Goal: Information Seeking & Learning: Find specific page/section

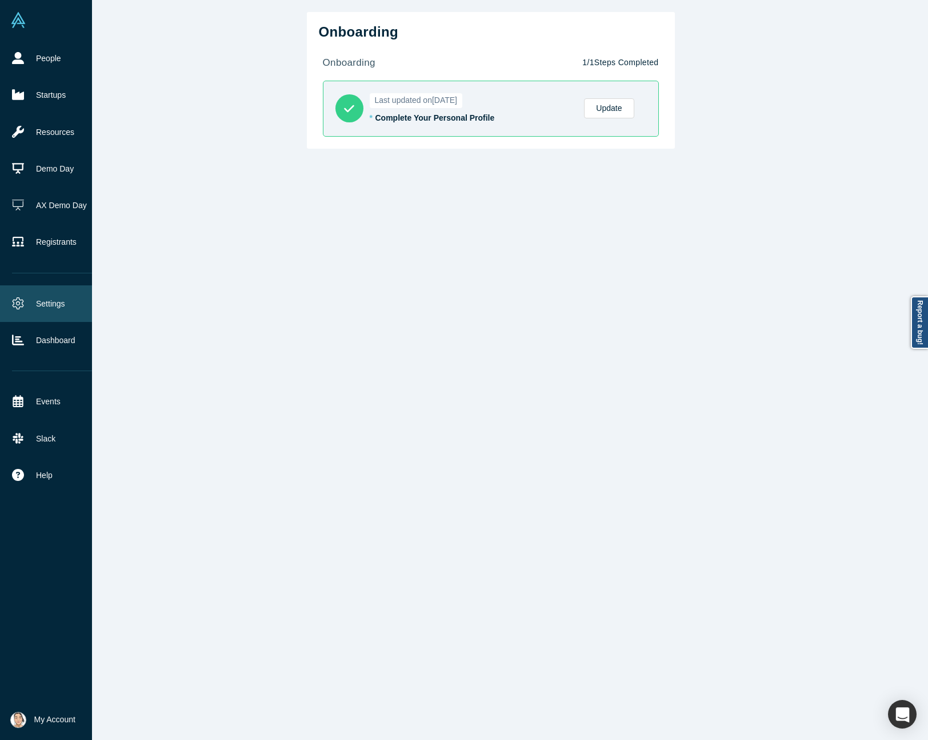
click at [24, 304] on link "Settings" at bounding box center [54, 303] width 109 height 37
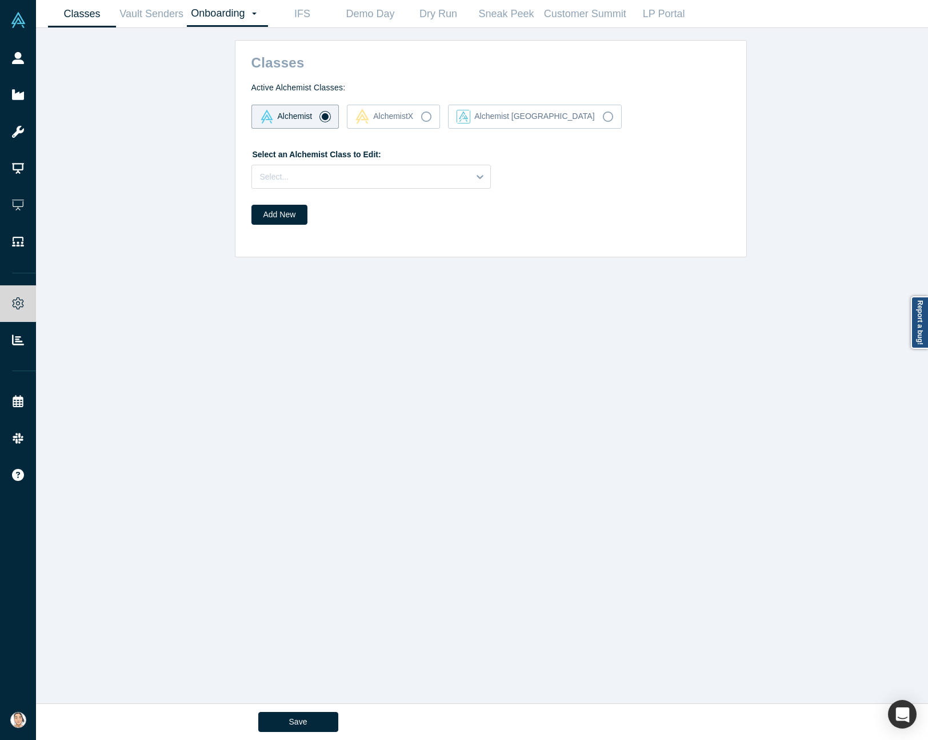
click at [240, 21] on link "Onboarding Dashboard Settings" at bounding box center [227, 14] width 81 height 26
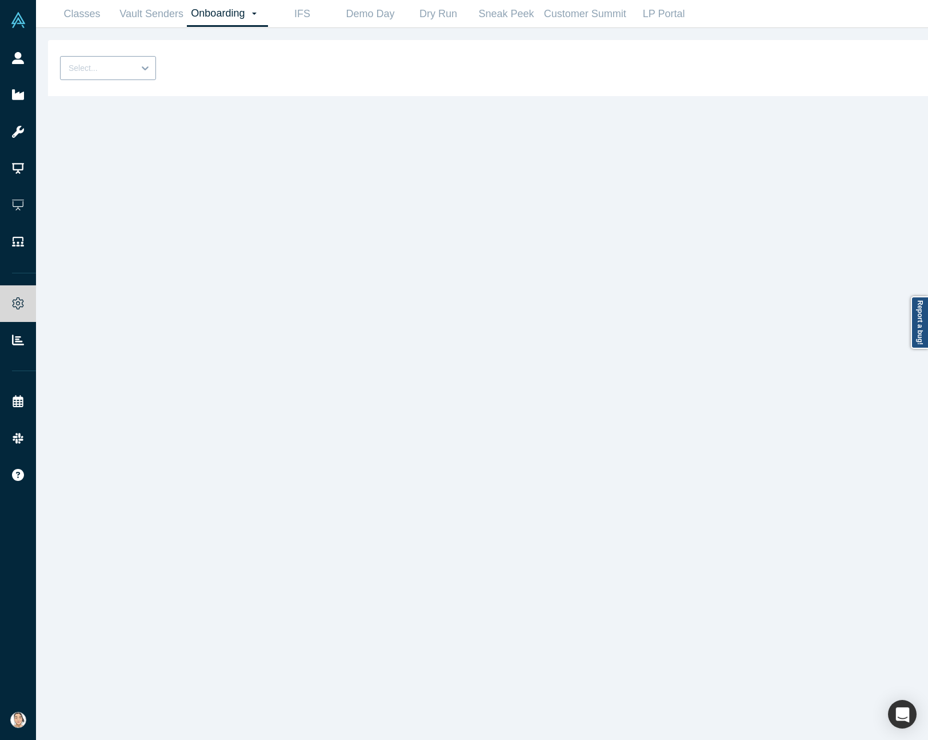
click at [145, 70] on icon at bounding box center [144, 67] width 11 height 11
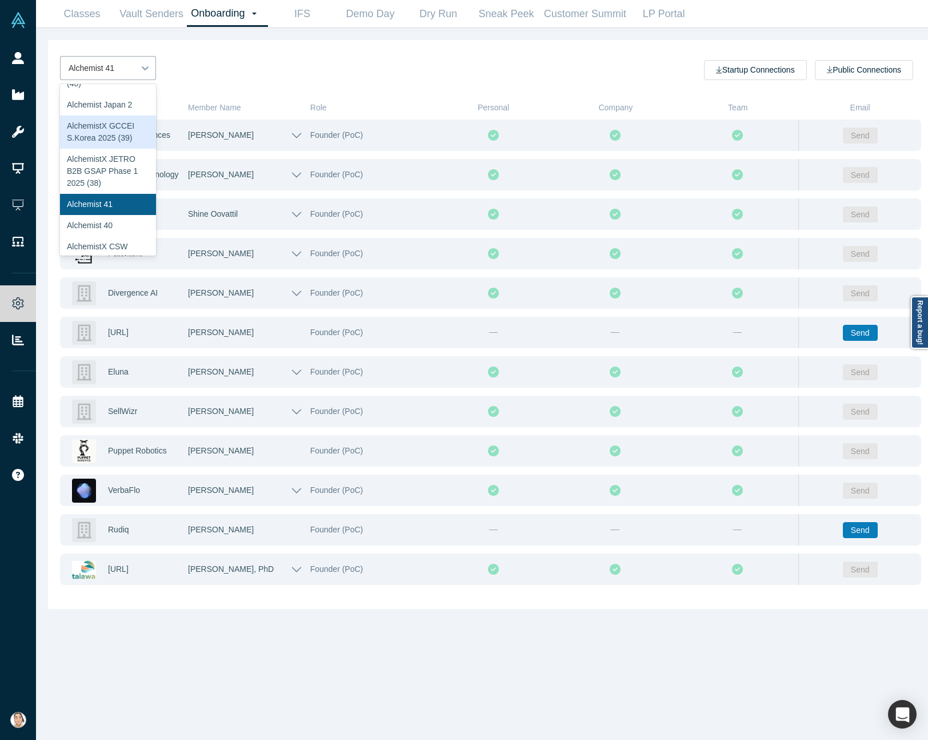
scroll to position [229, 0]
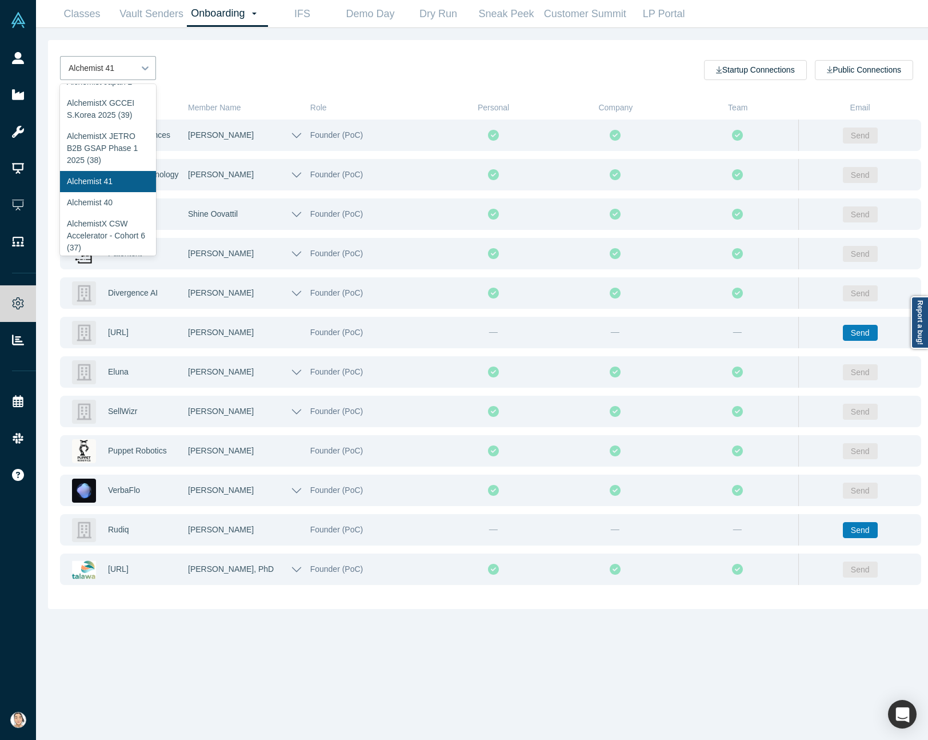
click at [111, 71] on div "AlchemistX AlchemistX & Central Asia 2025 (40)" at bounding box center [108, 48] width 96 height 45
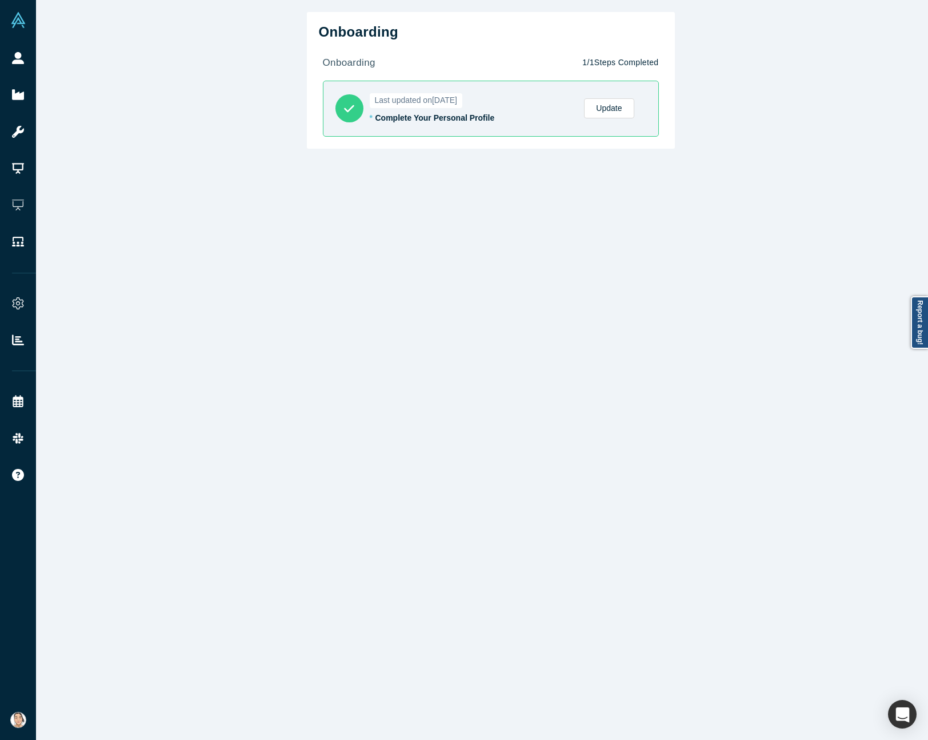
click at [358, 220] on div "Onboarding onboarding 1 / 1 Steps Completed Last updated on [DATE] * Complete Y…" at bounding box center [491, 378] width 910 height 757
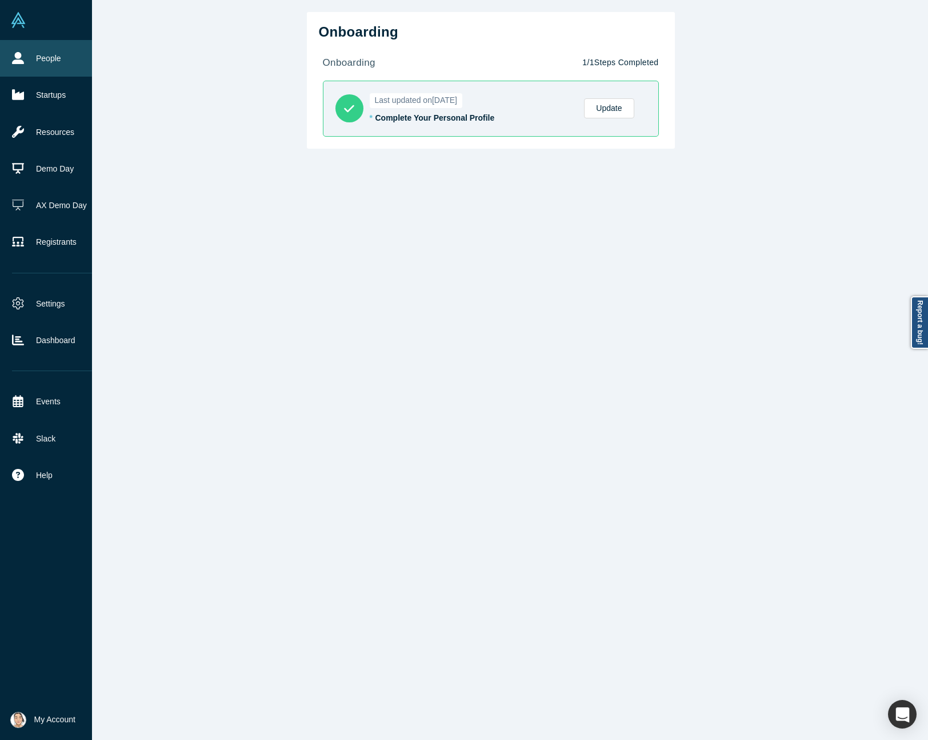
click at [9, 51] on link "People" at bounding box center [54, 58] width 109 height 37
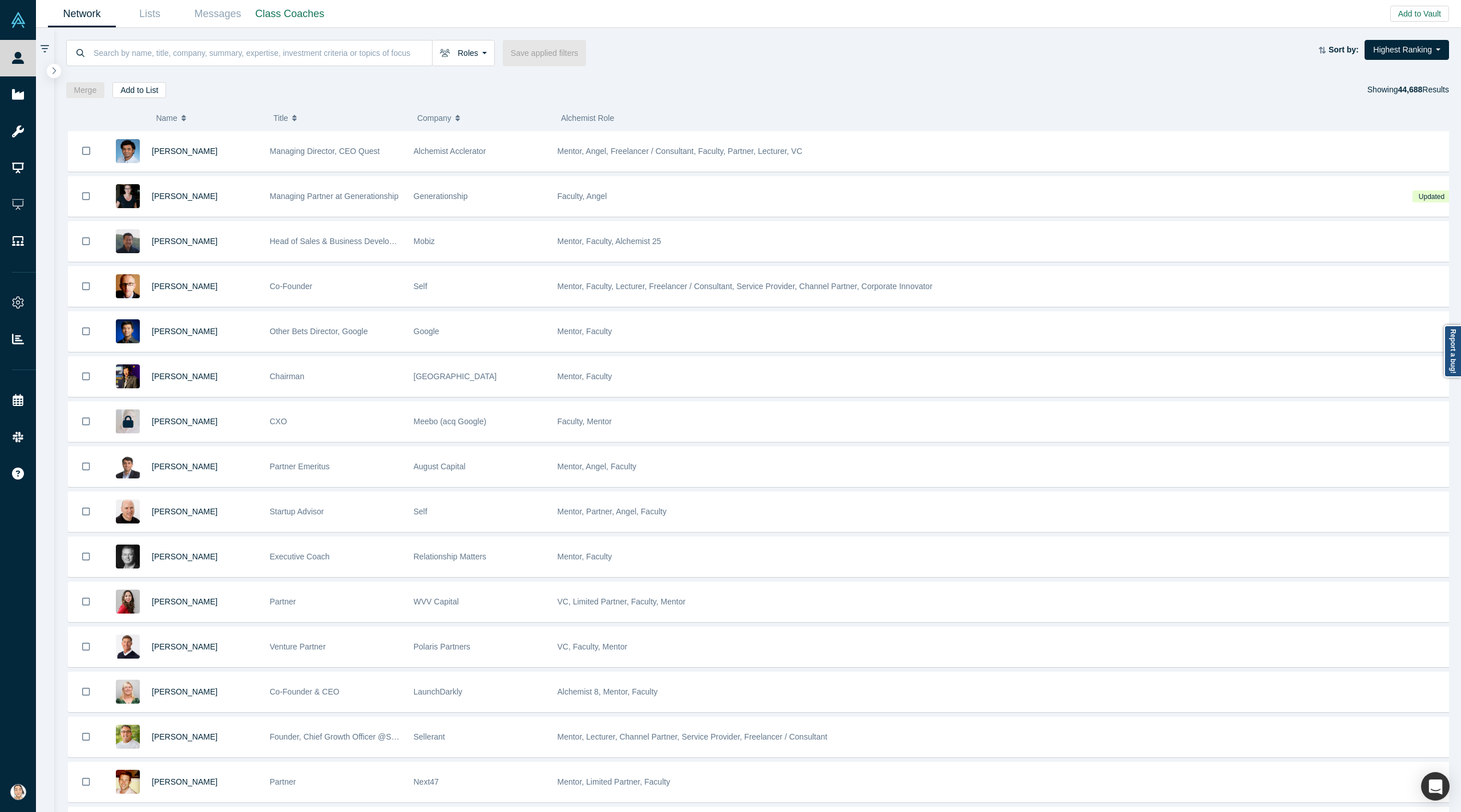
drag, startPoint x: 53, startPoint y: 71, endPoint x: 62, endPoint y: 69, distance: 9.2
click at [53, 71] on icon "button" at bounding box center [53, 71] width 5 height 8
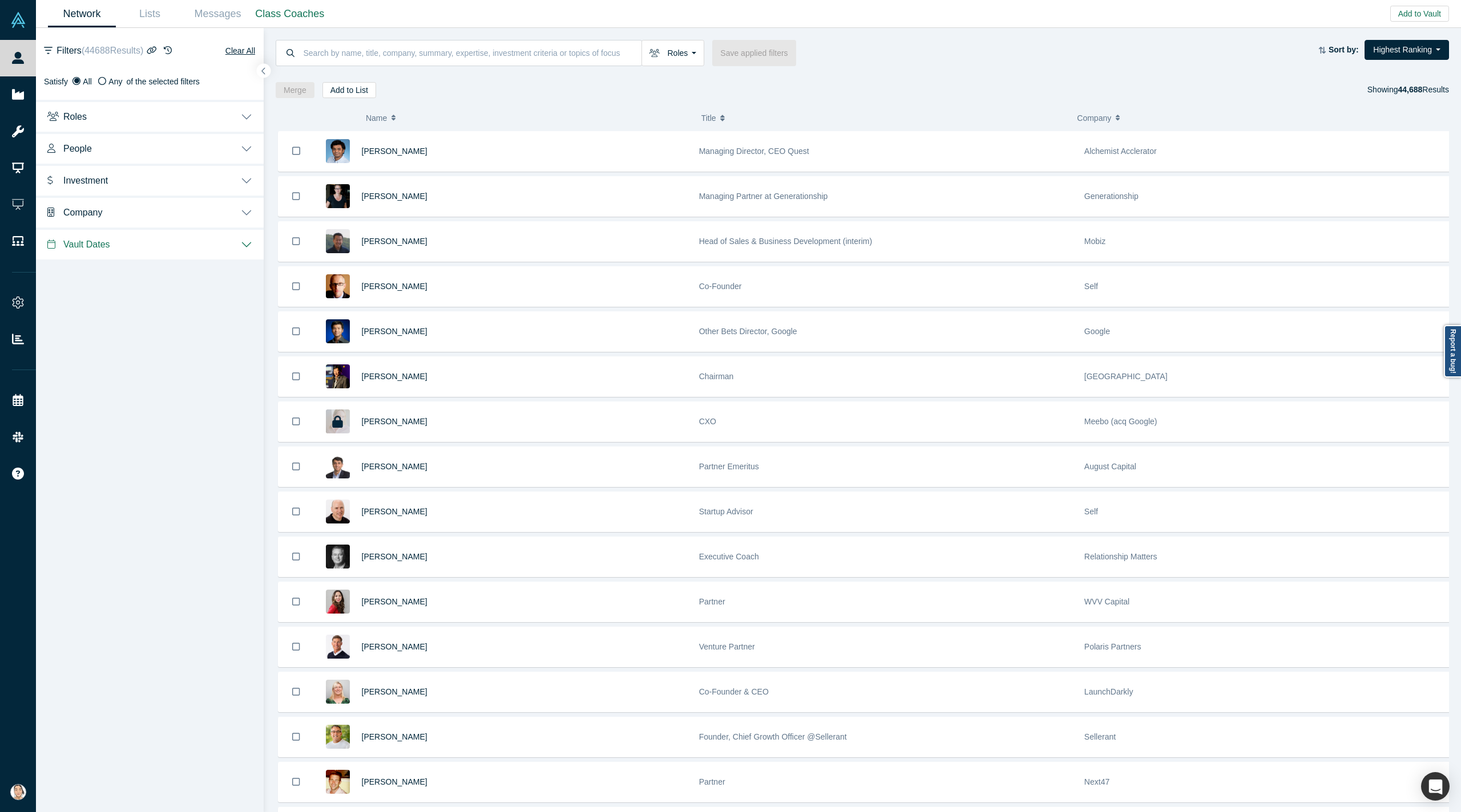
click at [154, 122] on button "Roles" at bounding box center [150, 116] width 228 height 32
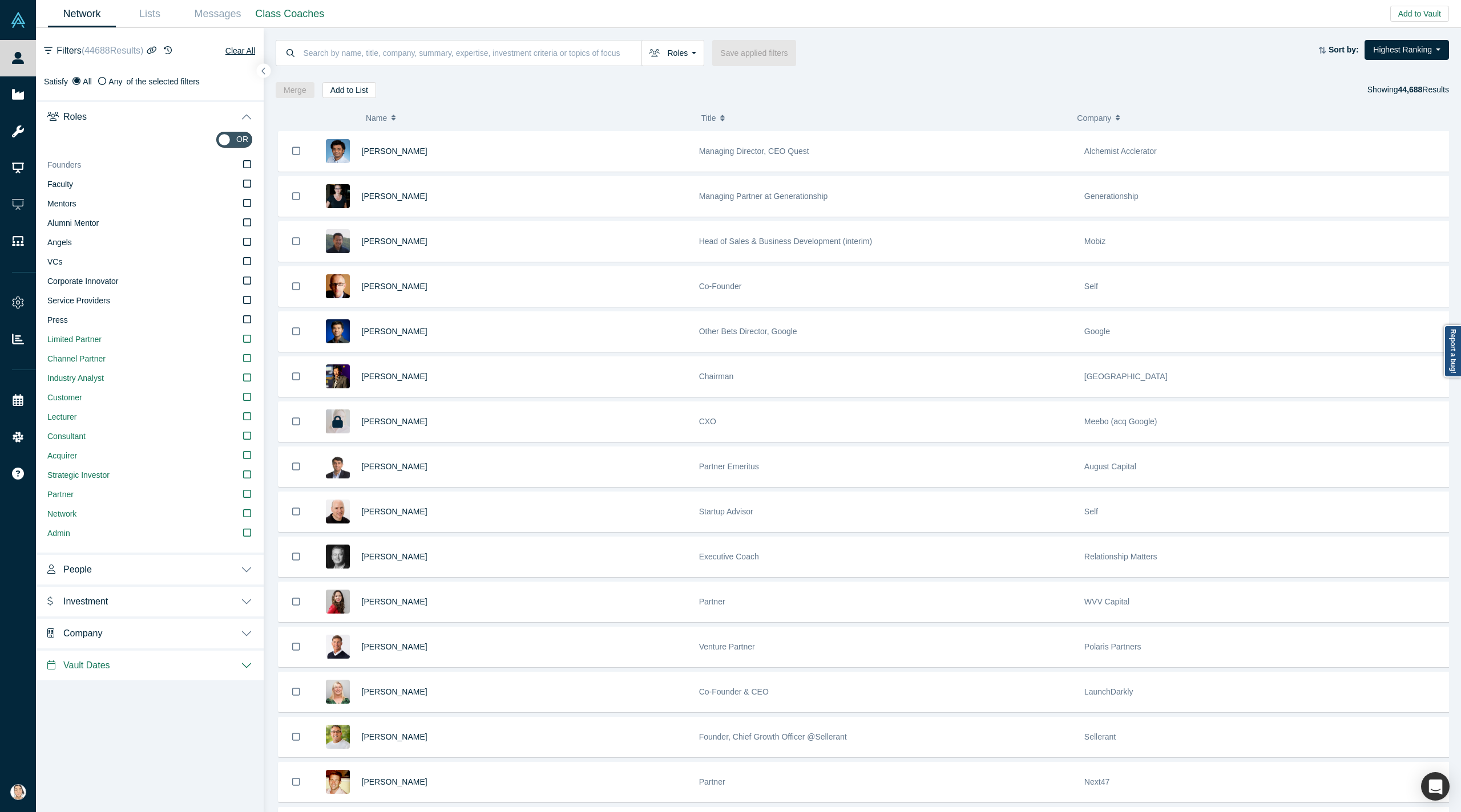
click at [247, 166] on icon at bounding box center [247, 164] width 8 height 9
click at [0, 0] on input "Founders" at bounding box center [0, 0] width 0 height 0
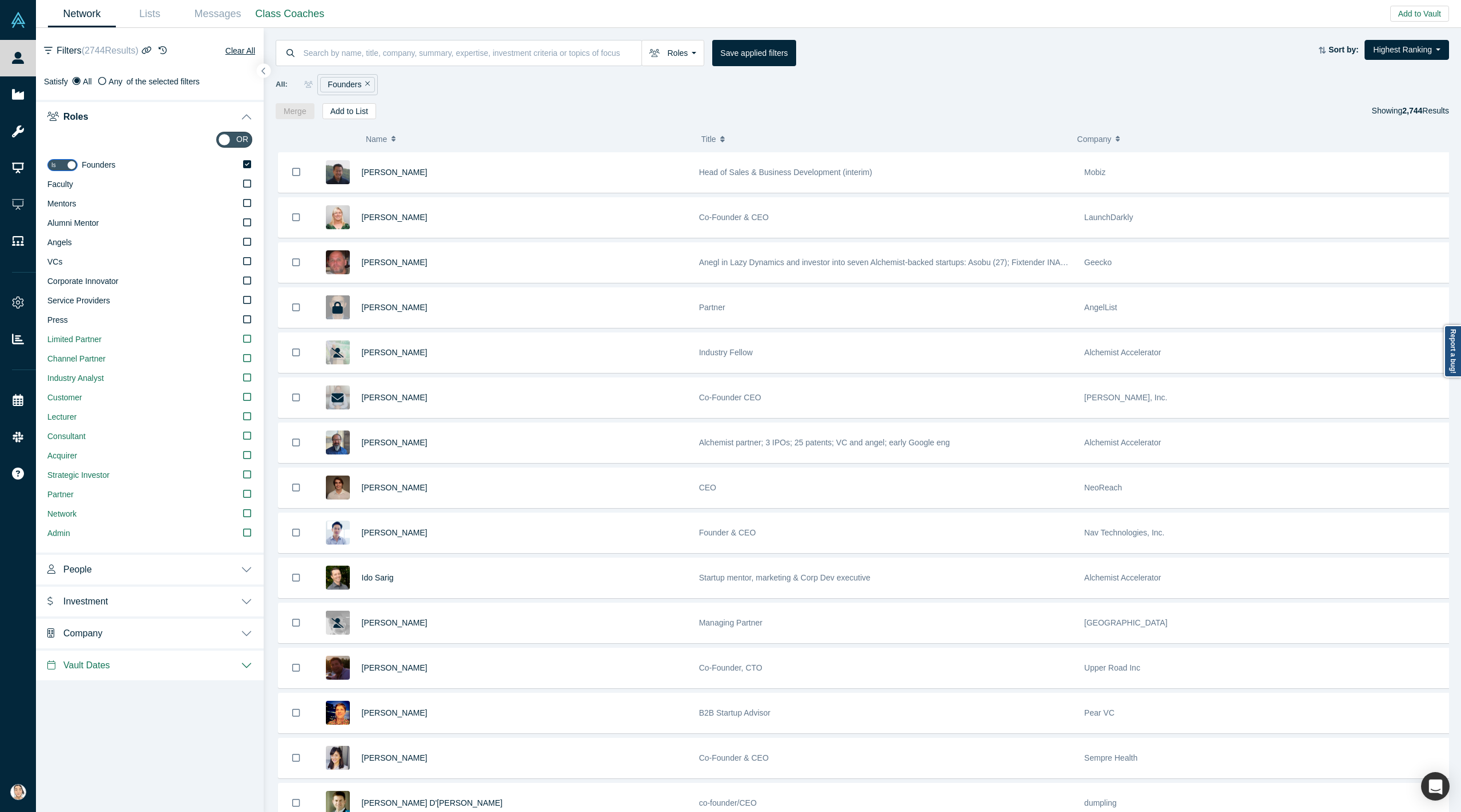
click at [157, 564] on button "People" at bounding box center [150, 569] width 228 height 32
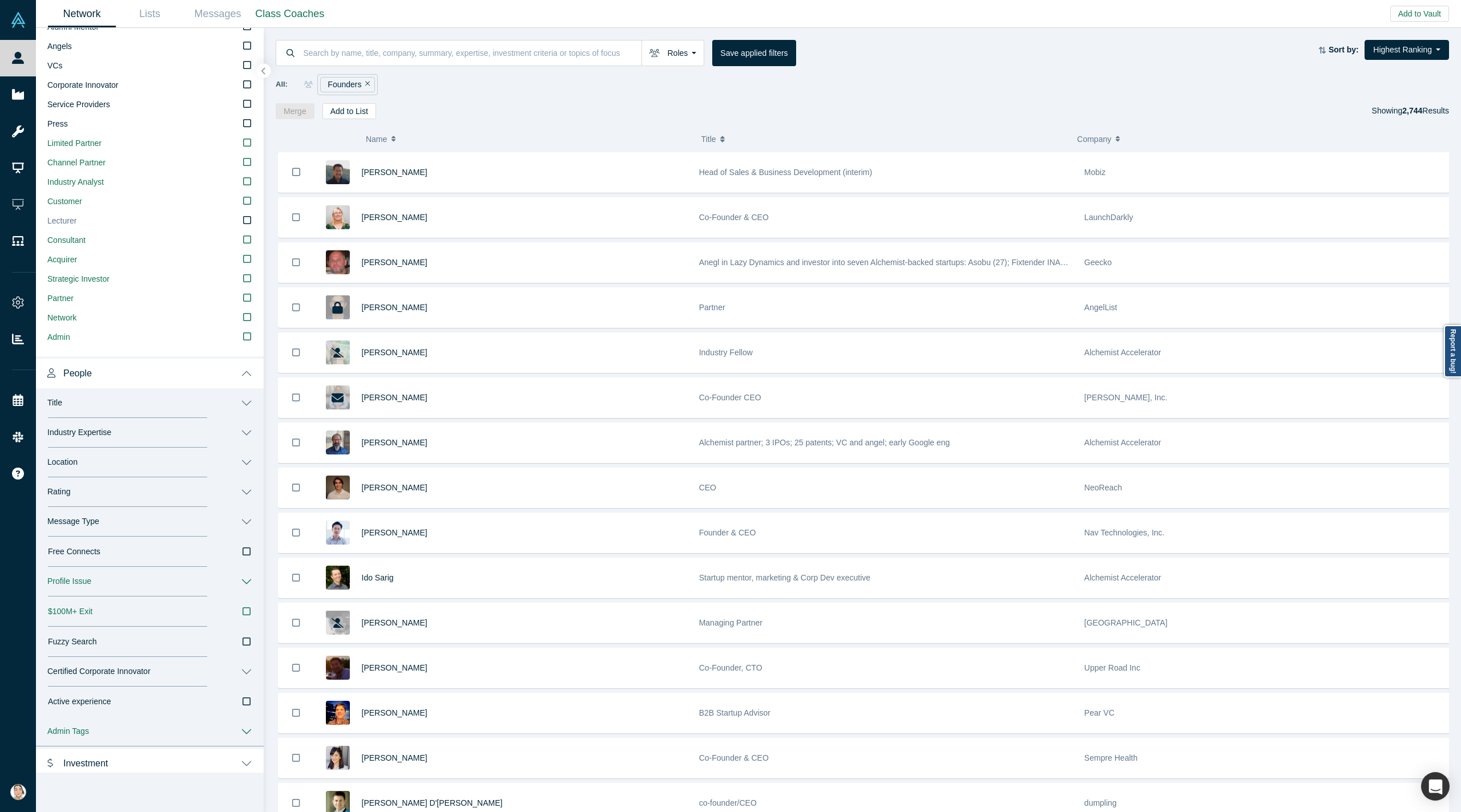
scroll to position [228, 0]
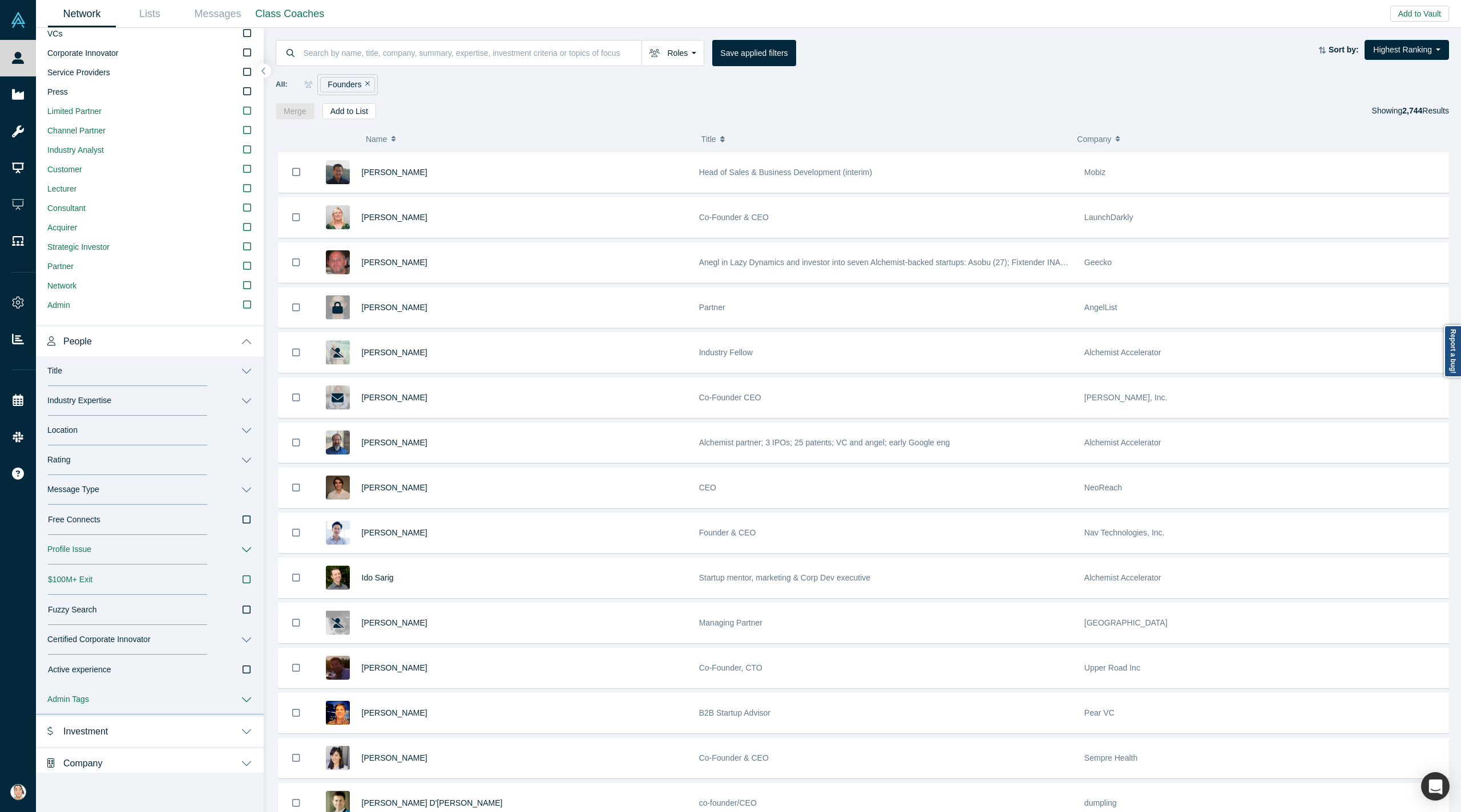
click at [167, 405] on button "Industry Expertise" at bounding box center [150, 401] width 228 height 30
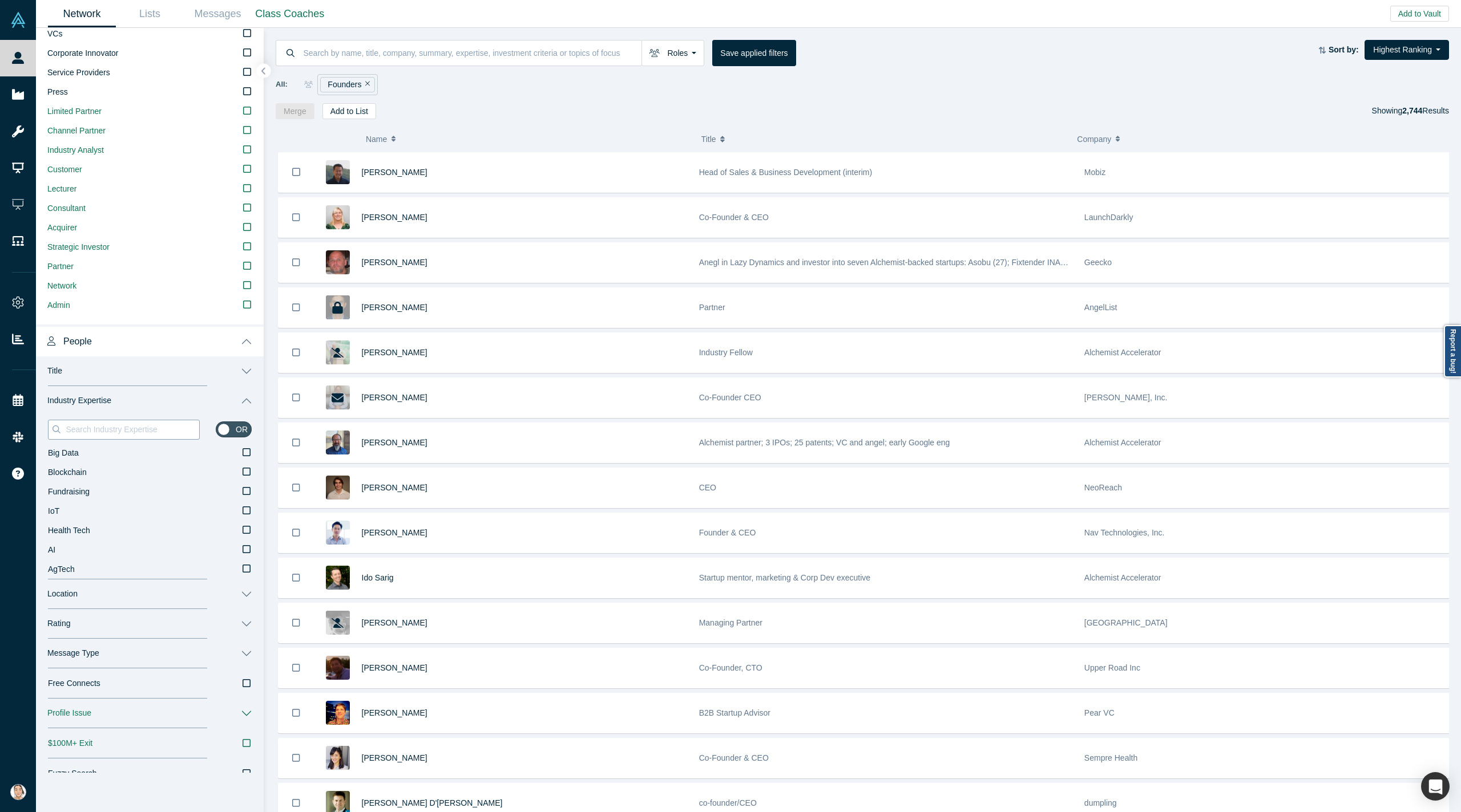
click at [144, 424] on input at bounding box center [132, 429] width 135 height 15
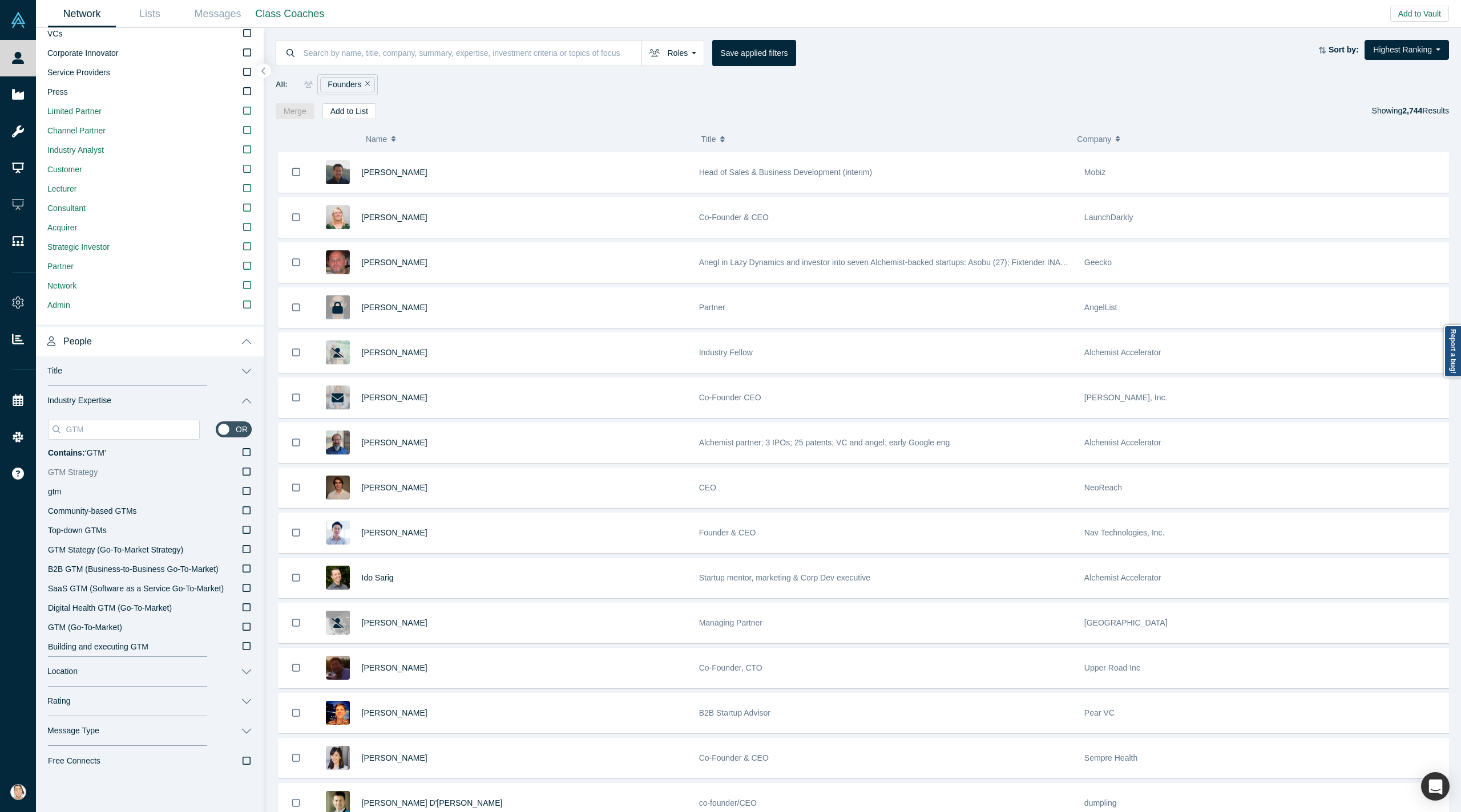
type input "GTM"
click at [243, 474] on icon at bounding box center [246, 471] width 8 height 9
click at [0, 0] on input "GTM Strategy" at bounding box center [0, 0] width 0 height 0
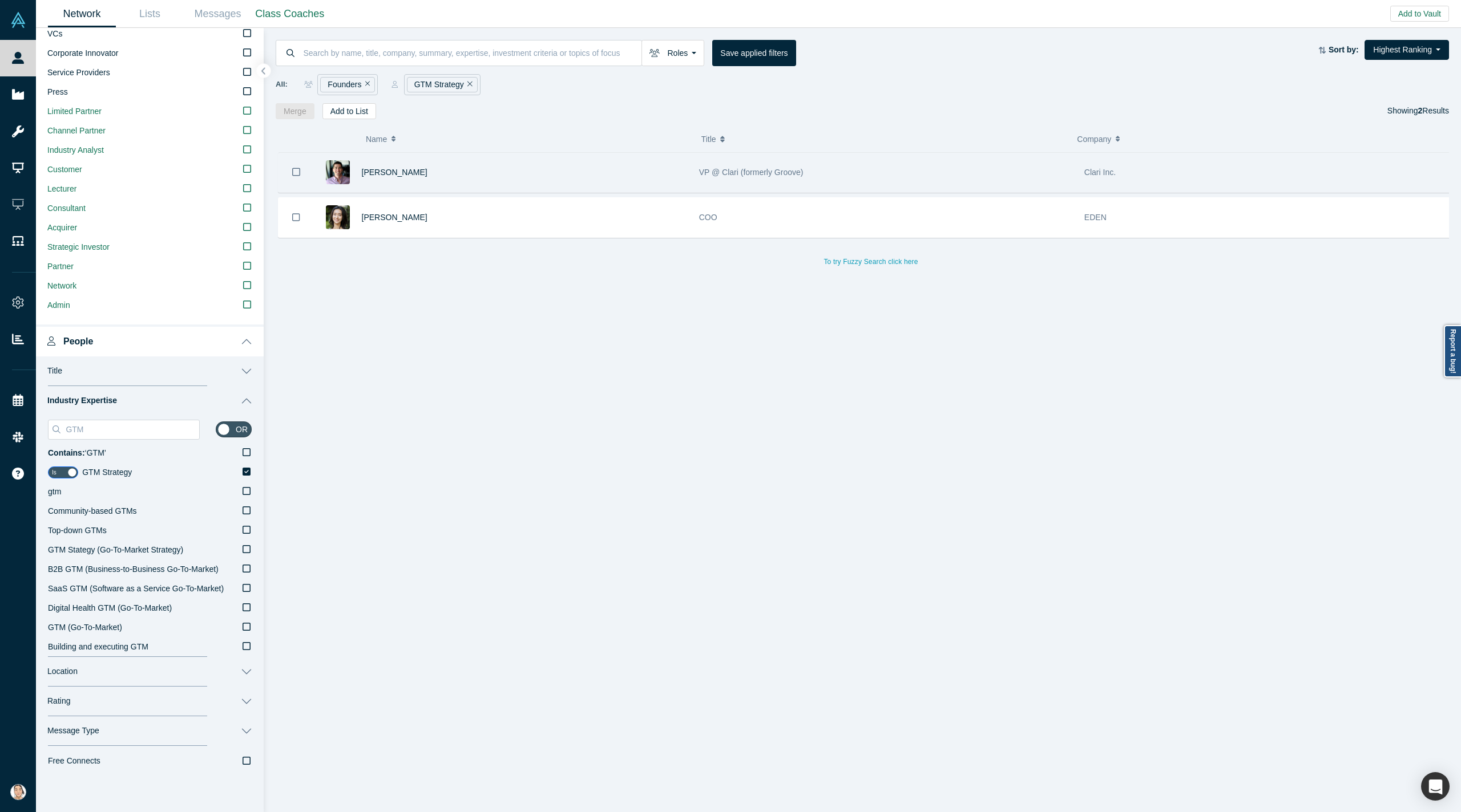
click at [433, 168] on div "[PERSON_NAME]" at bounding box center [524, 172] width 325 height 39
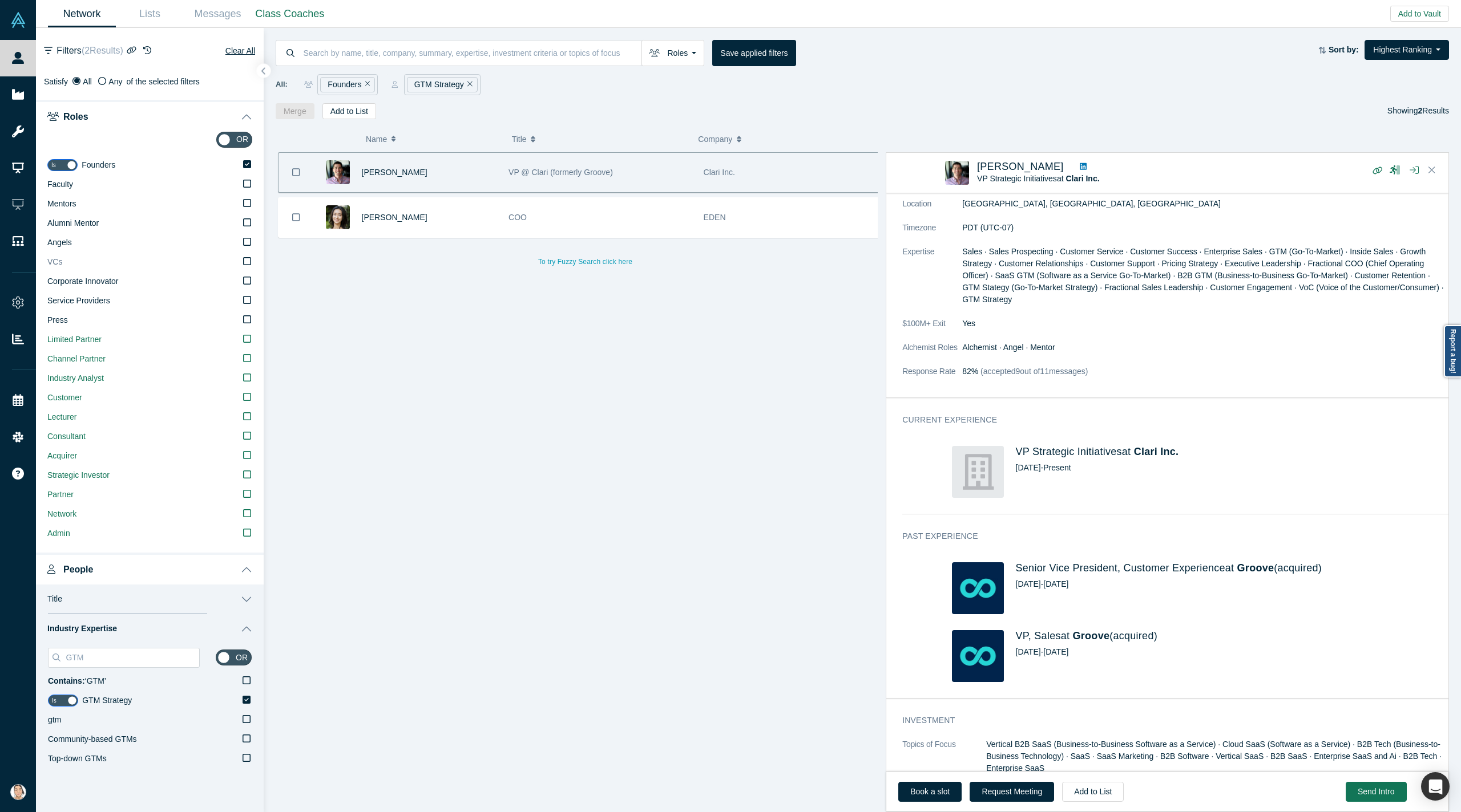
click at [244, 261] on icon at bounding box center [247, 260] width 8 height 9
click at [0, 0] on input "VCs" at bounding box center [0, 0] width 0 height 0
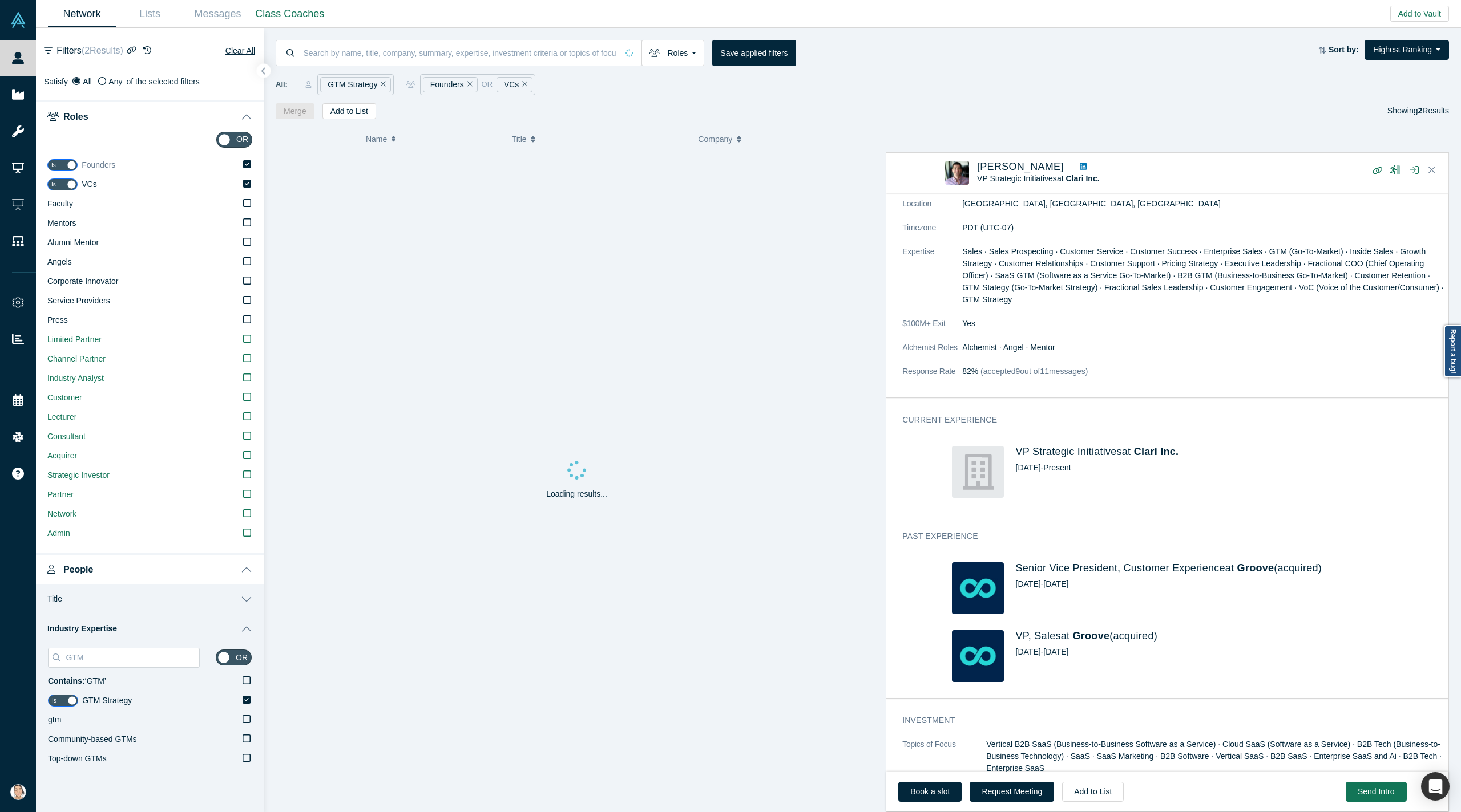
click at [244, 166] on icon at bounding box center [247, 165] width 8 height 8
click at [0, 0] on input "Founders" at bounding box center [0, 0] width 0 height 0
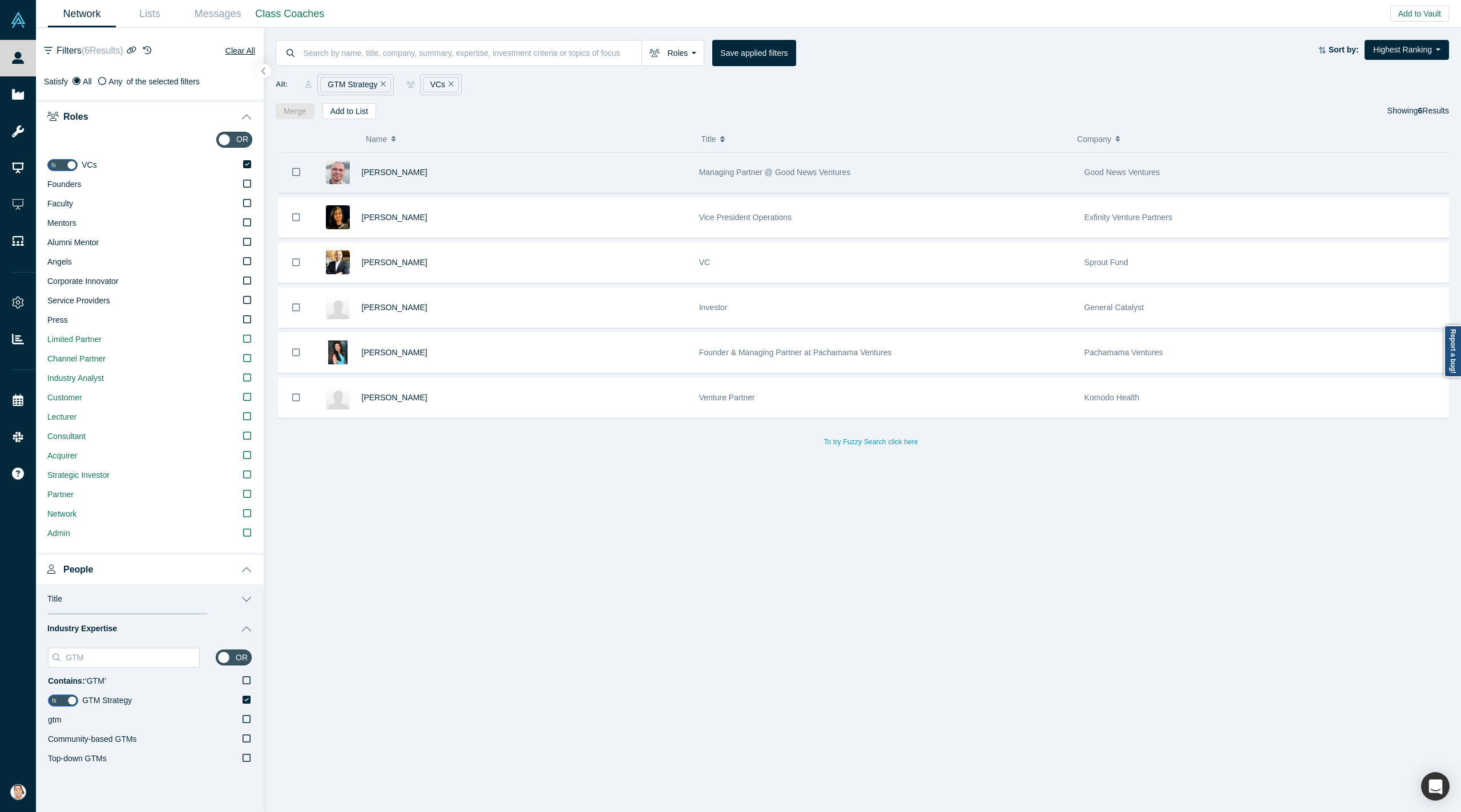
click at [292, 172] on icon "Bookmark" at bounding box center [296, 172] width 8 height 8
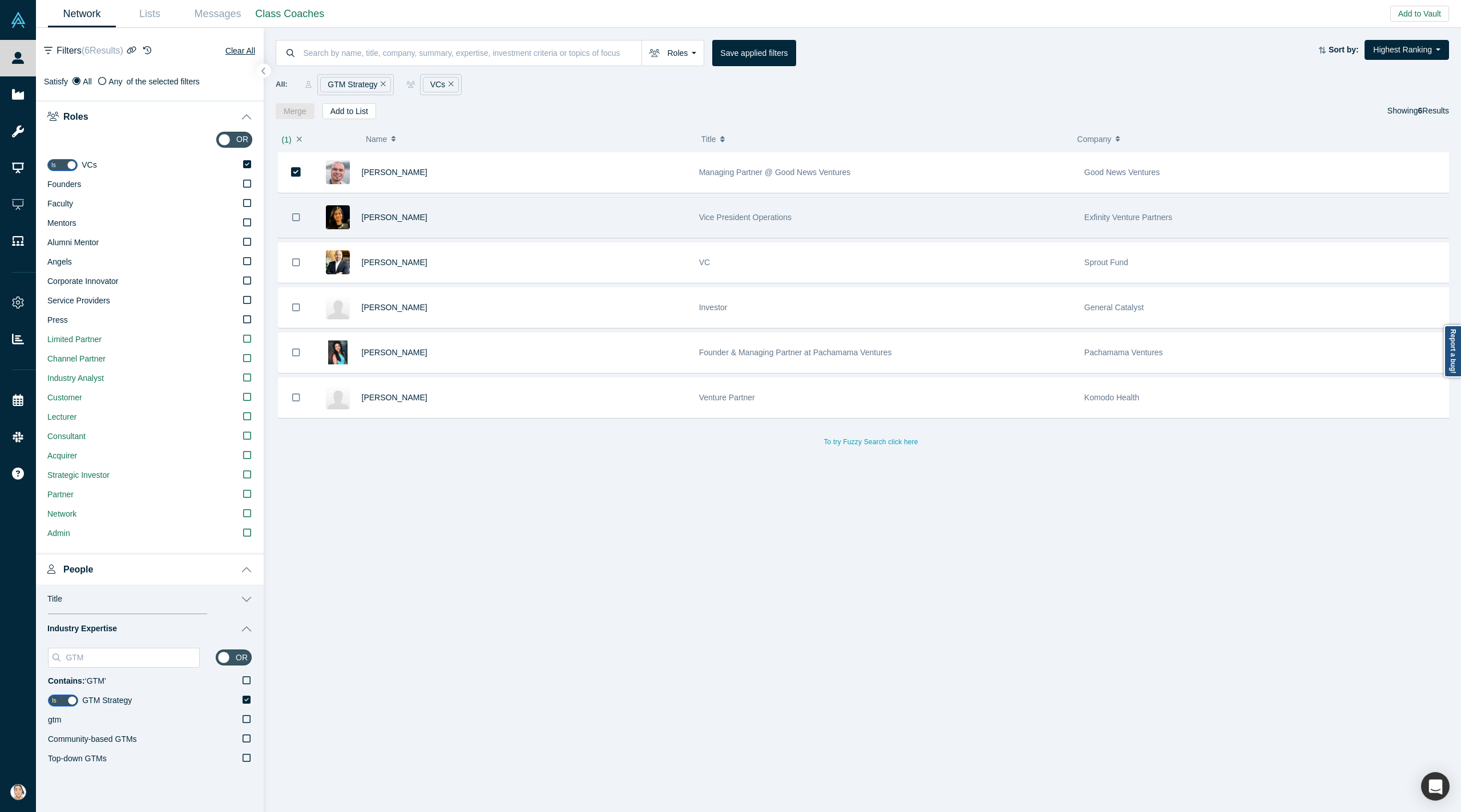
click at [293, 213] on icon "Bookmark" at bounding box center [296, 217] width 8 height 8
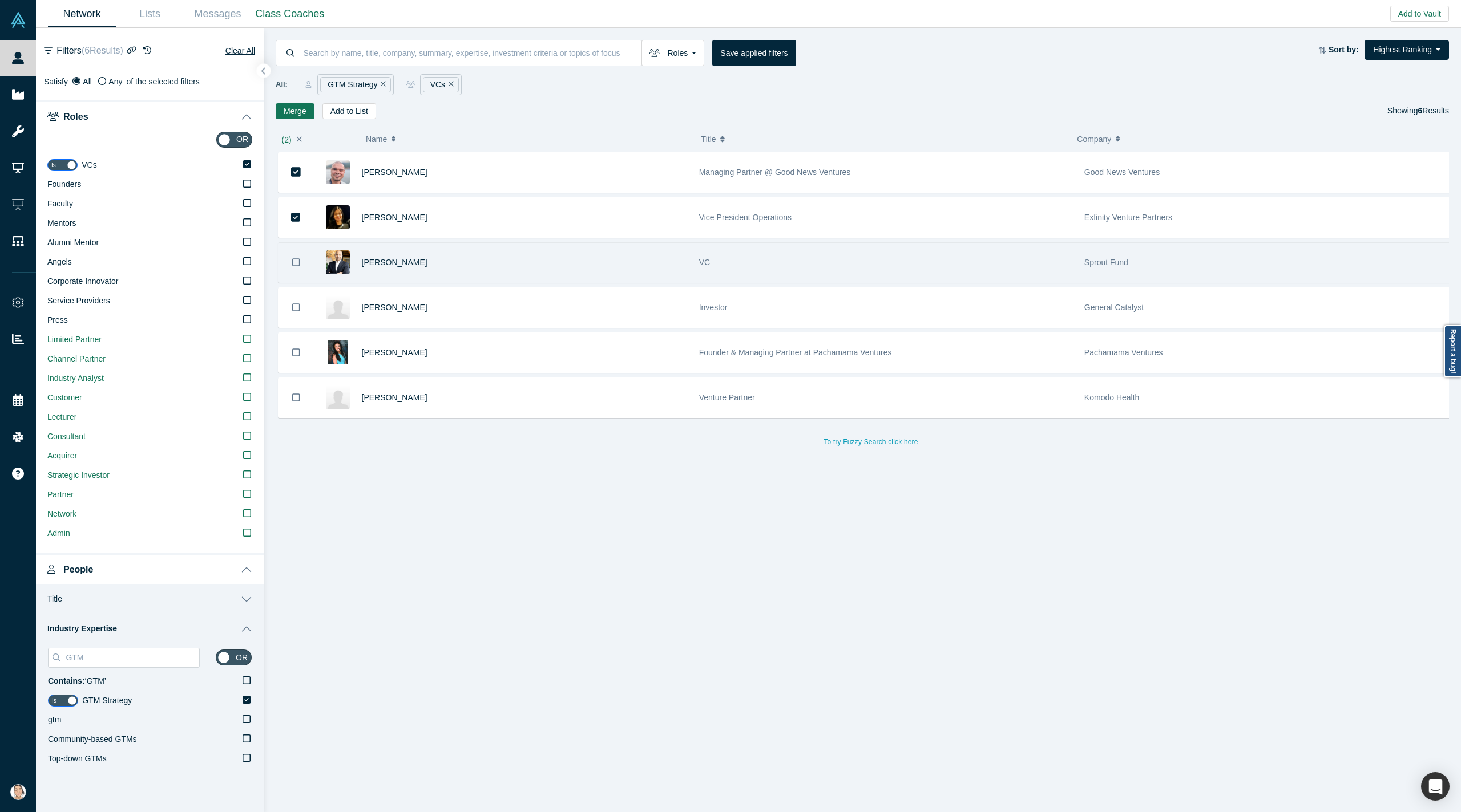
click at [293, 267] on icon "Bookmark" at bounding box center [296, 262] width 8 height 11
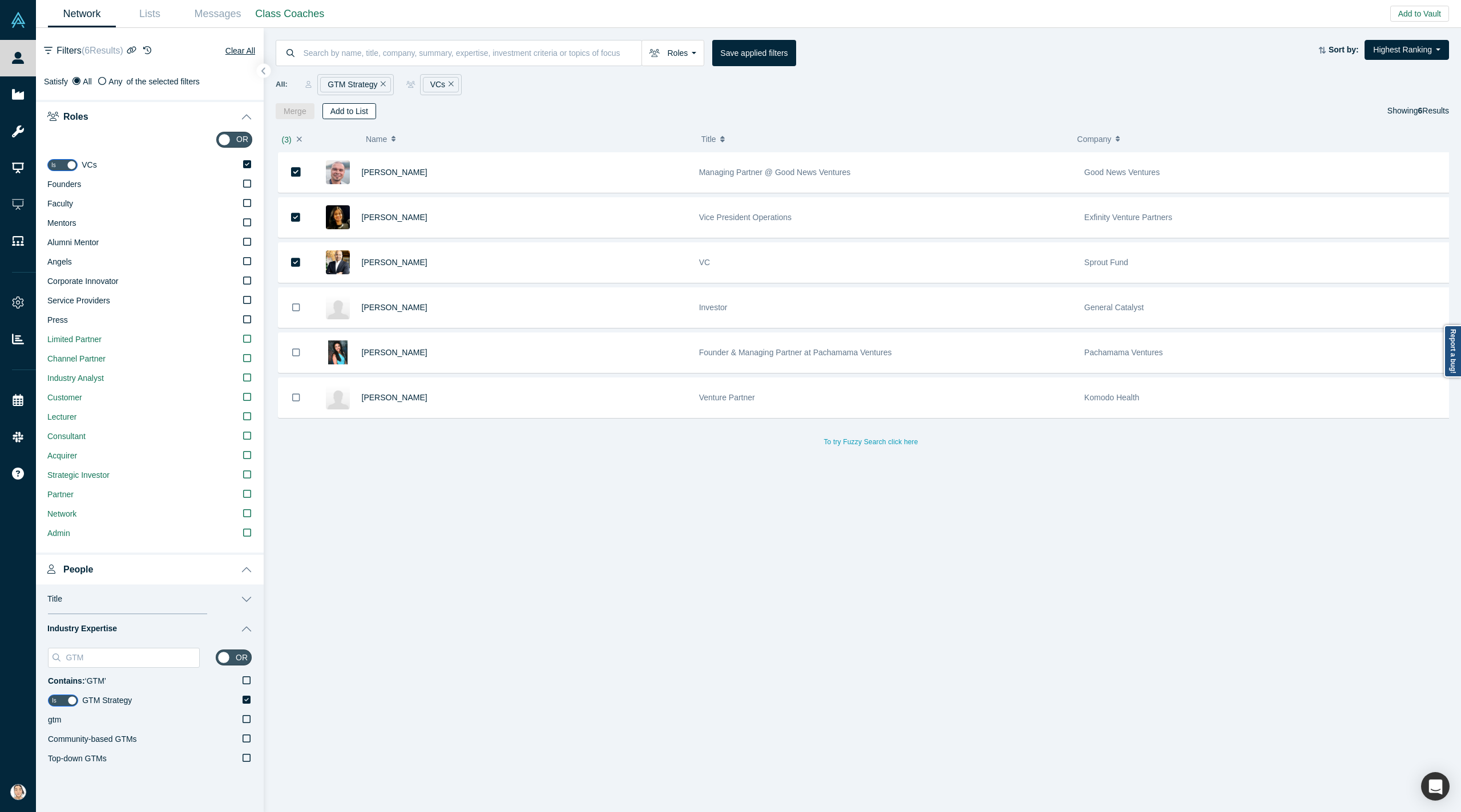
click at [361, 115] on button "Add to List" at bounding box center [349, 111] width 54 height 16
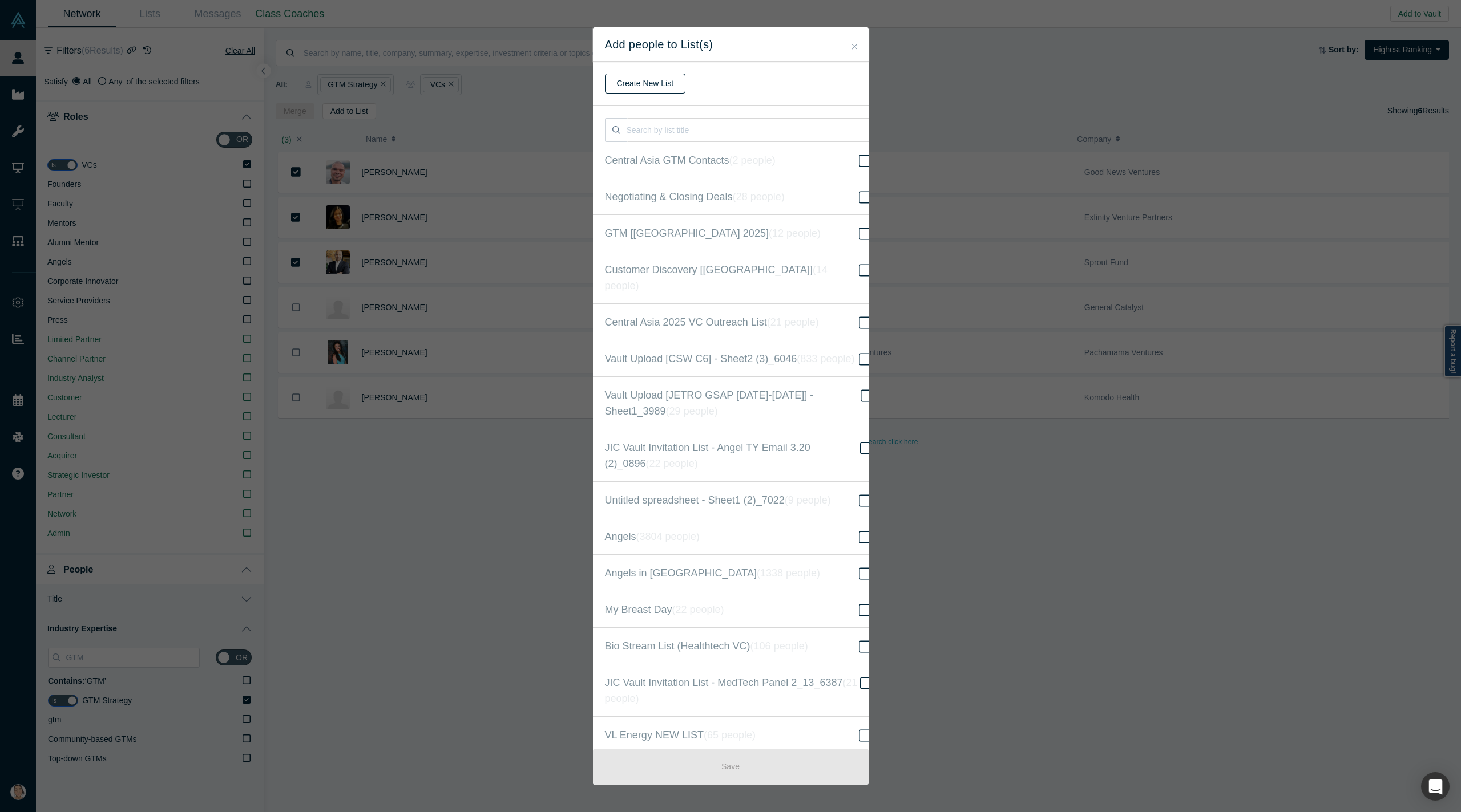
click at [656, 87] on button "Create New List" at bounding box center [645, 84] width 81 height 20
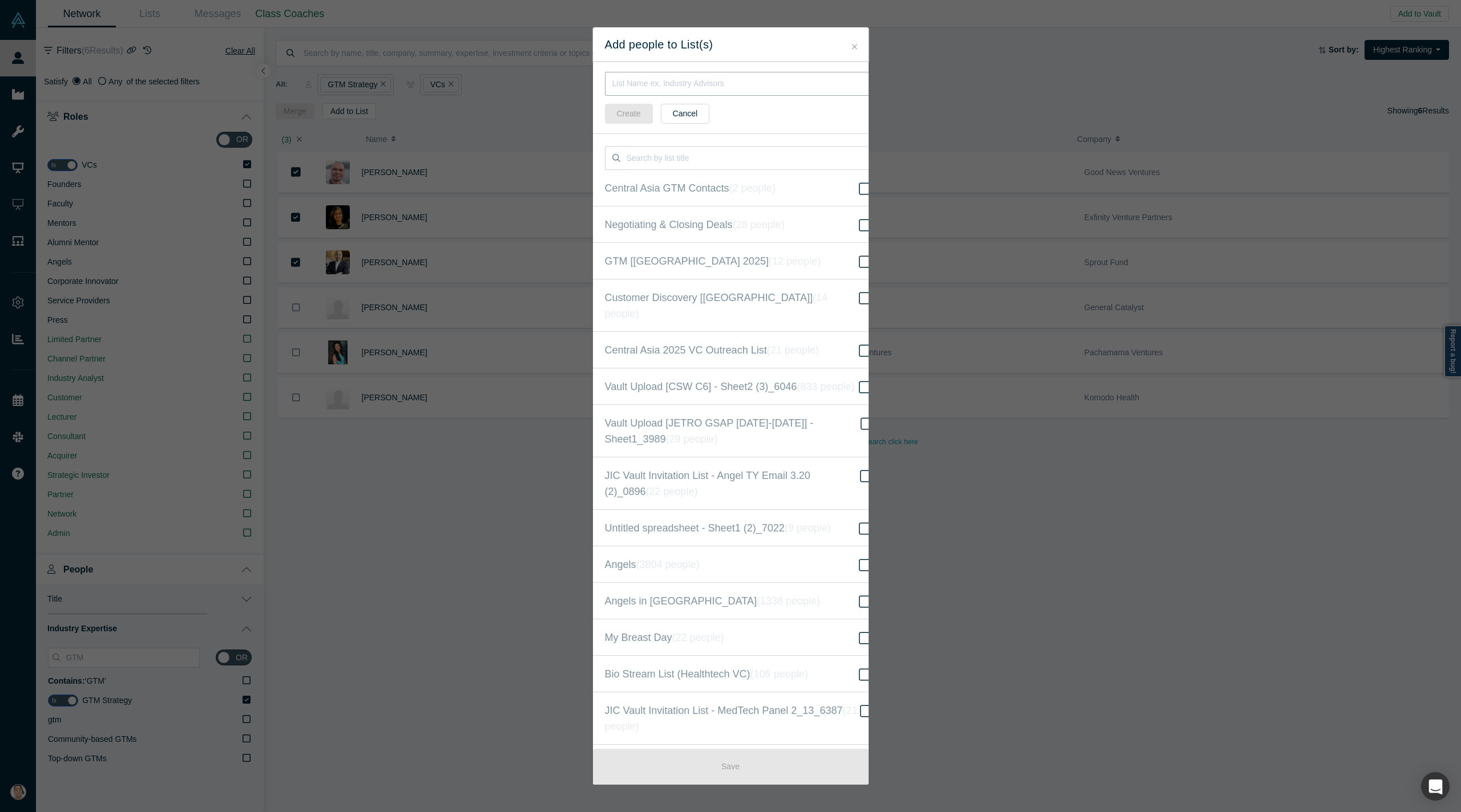
click at [714, 85] on input "text" at bounding box center [738, 84] width 268 height 24
type input "GTM VCs"
click at [695, 115] on button "Cancel" at bounding box center [685, 114] width 49 height 20
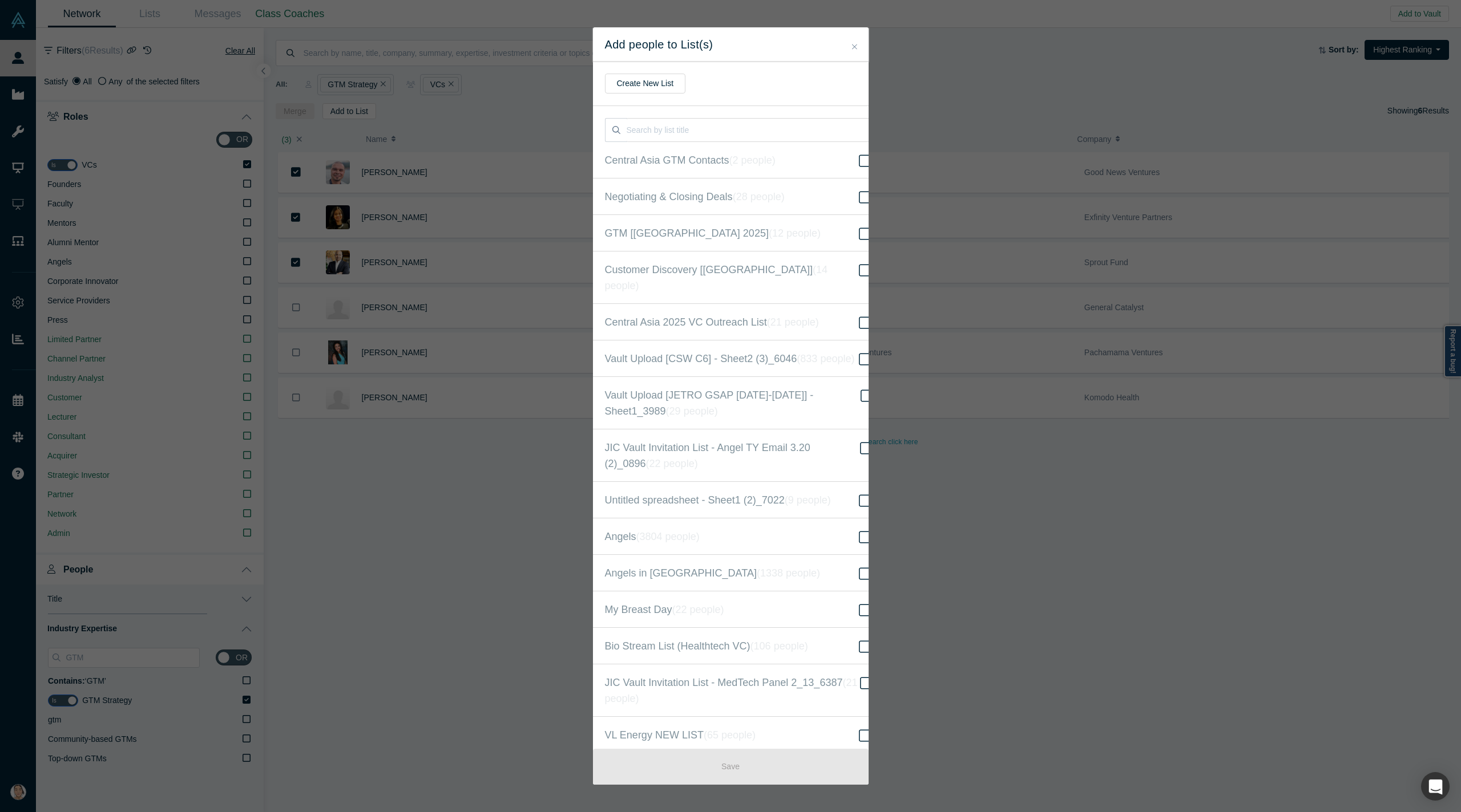
click at [926, 91] on div "Add people to List(s) Create New List Central Asia GTM Contacts ( 2 people ) Ne…" at bounding box center [730, 406] width 1461 height 812
